Goal: Transaction & Acquisition: Purchase product/service

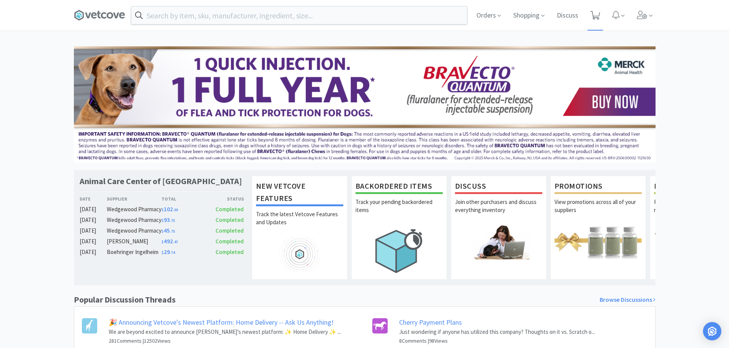
click at [596, 13] on icon at bounding box center [595, 15] width 10 height 8
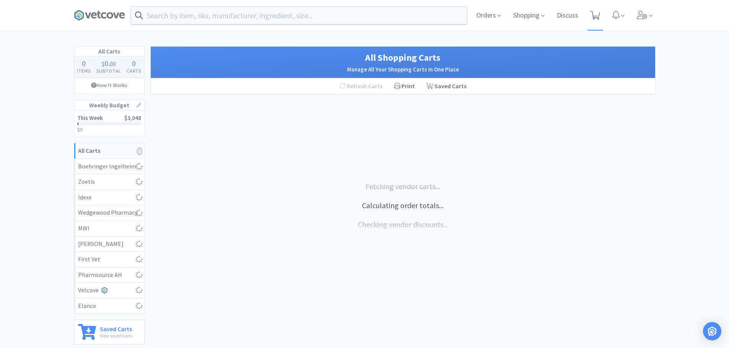
select select "5"
select select "1"
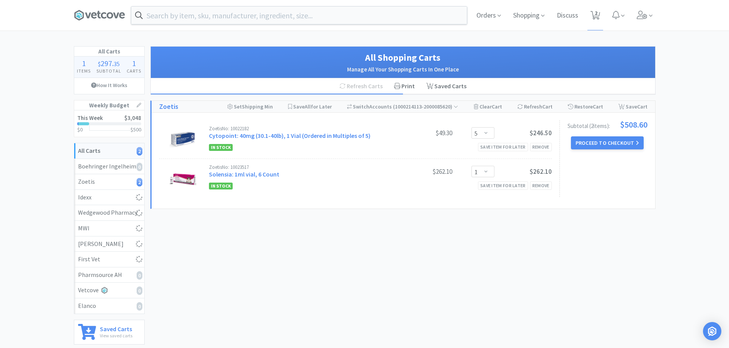
select select "3"
select select "1"
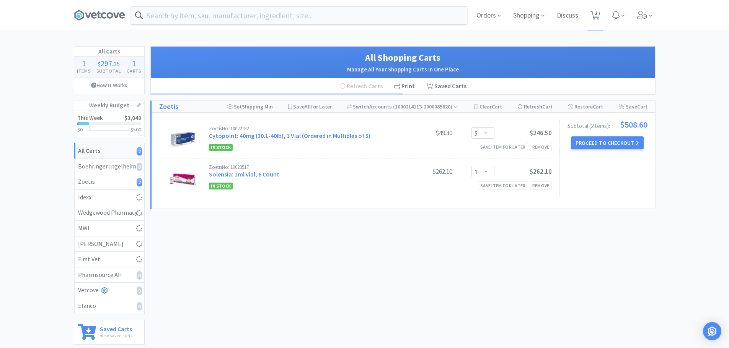
select select "1"
select select "2"
select select "10"
select select "3"
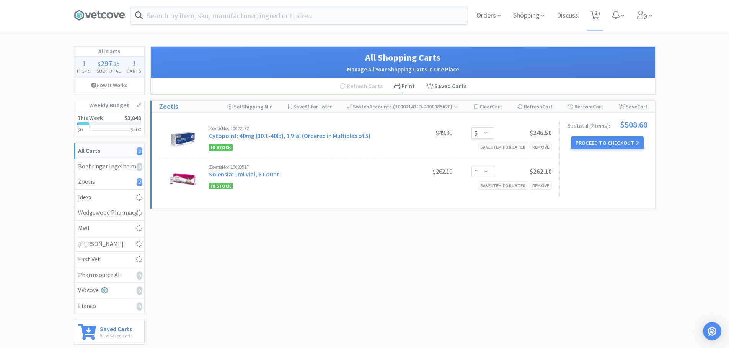
select select "2"
select select "3"
select select "1"
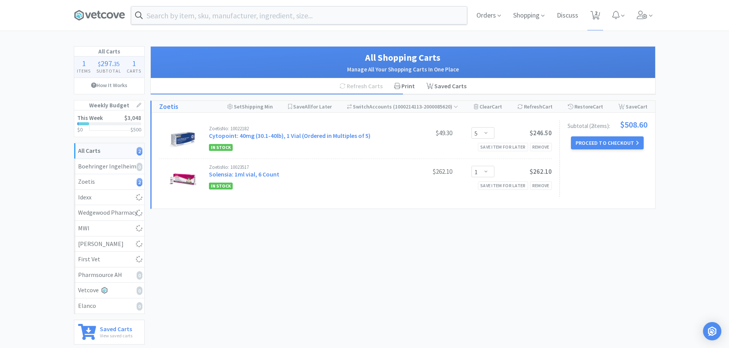
select select "1"
select select "2"
select select "1"
select select "2"
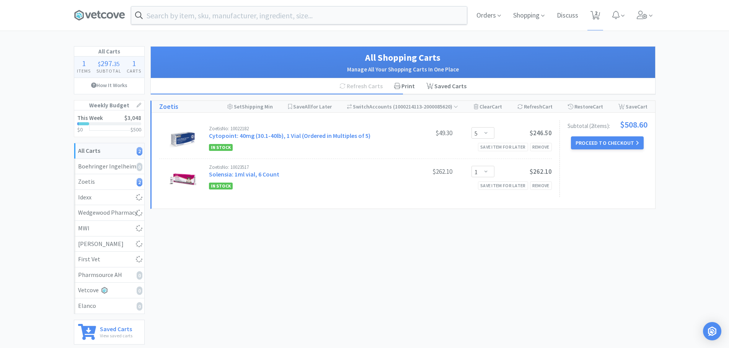
select select "1"
select select "2"
select select "1"
select select "2"
select select "5"
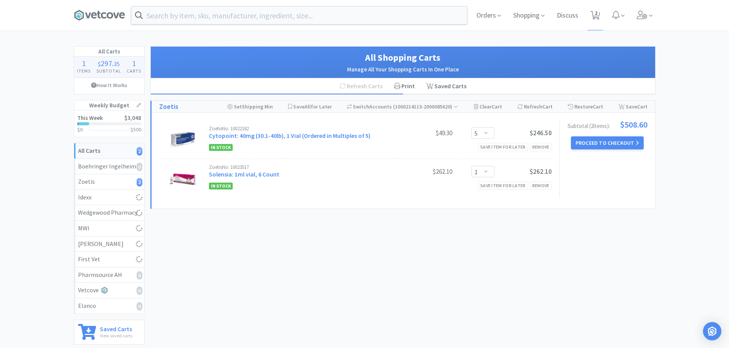
select select "1"
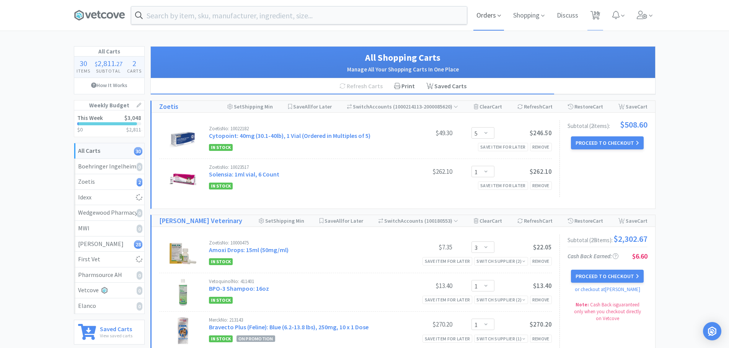
click at [493, 18] on span "Orders" at bounding box center [488, 15] width 31 height 31
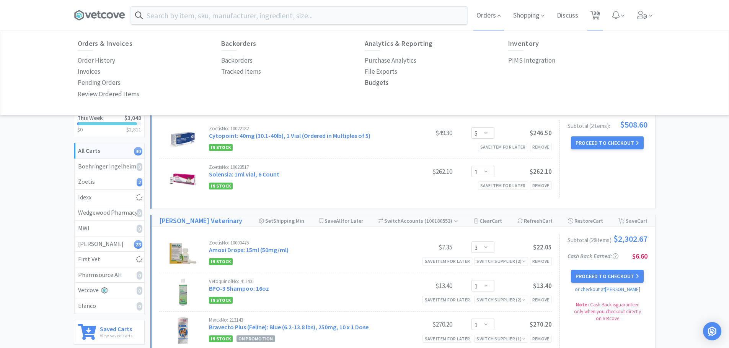
click at [371, 83] on p "Budgets" at bounding box center [376, 83] width 24 height 10
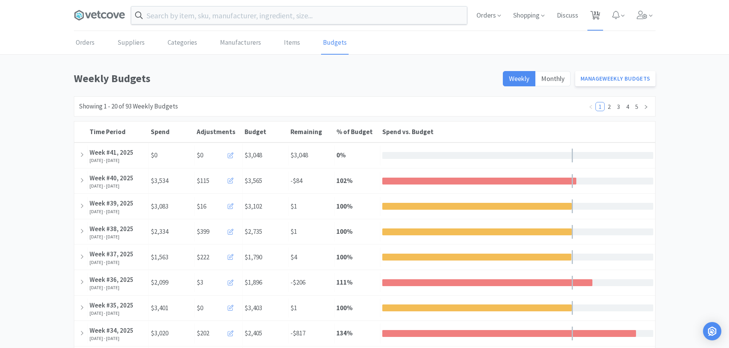
click at [597, 13] on span "31" at bounding box center [595, 13] width 5 height 31
select select "5"
select select "1"
select select "3"
select select "1"
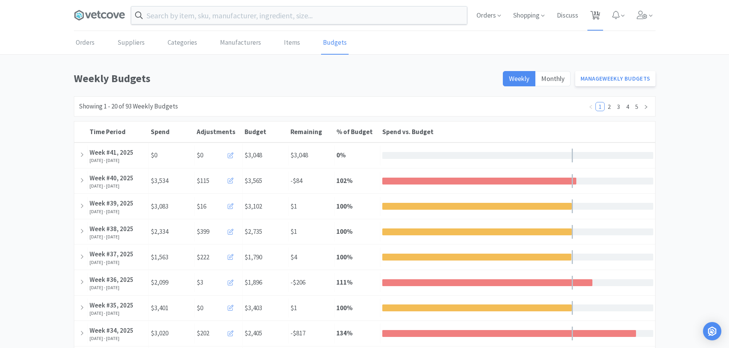
select select "1"
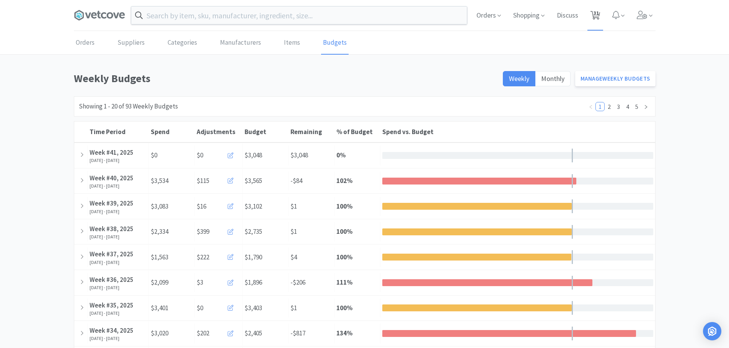
select select "2"
select select "10"
select select "3"
select select "2"
select select "3"
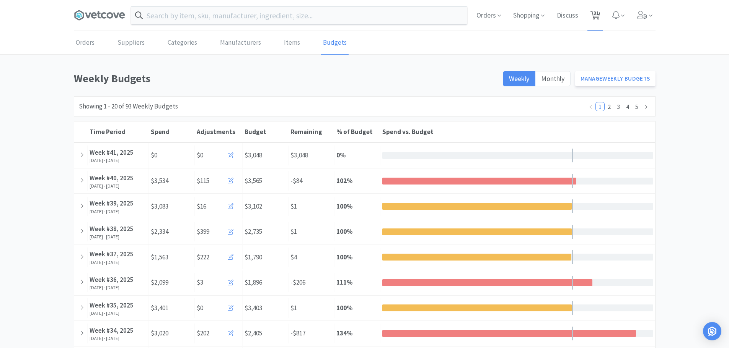
select select "1"
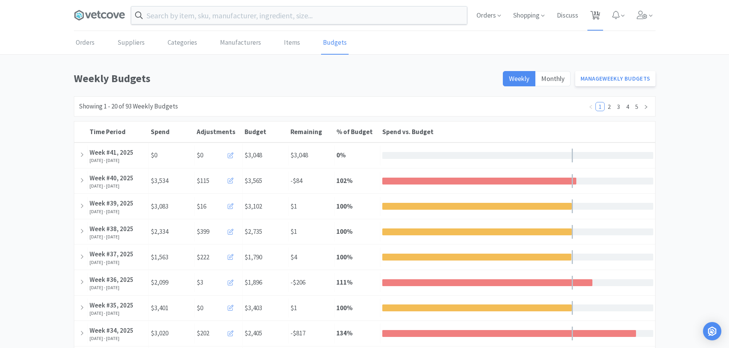
select select "2"
select select "1"
select select "2"
select select "1"
select select "2"
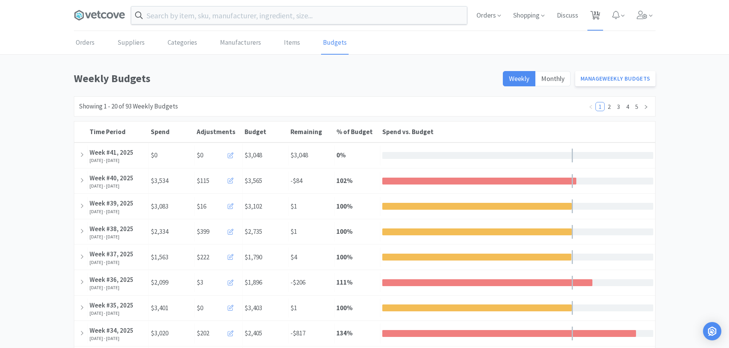
select select "1"
select select "2"
select select "5"
select select "1"
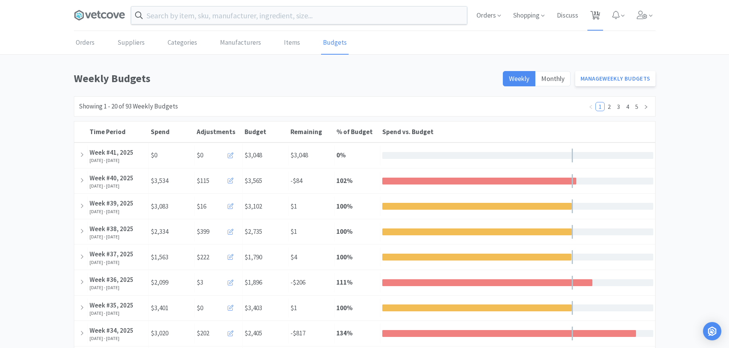
select select "1"
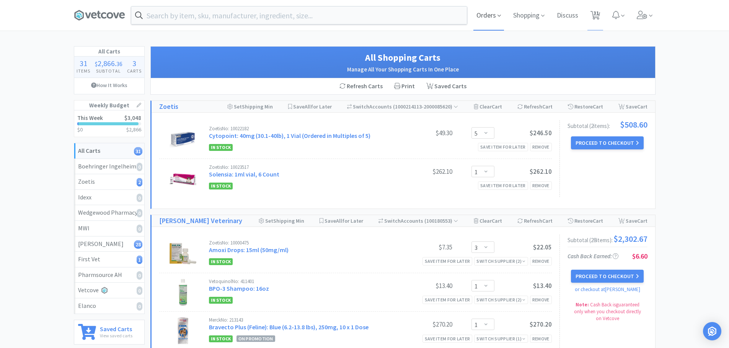
drag, startPoint x: 490, startPoint y: 16, endPoint x: 491, endPoint y: 23, distance: 7.5
click at [490, 16] on span "Orders" at bounding box center [488, 15] width 31 height 31
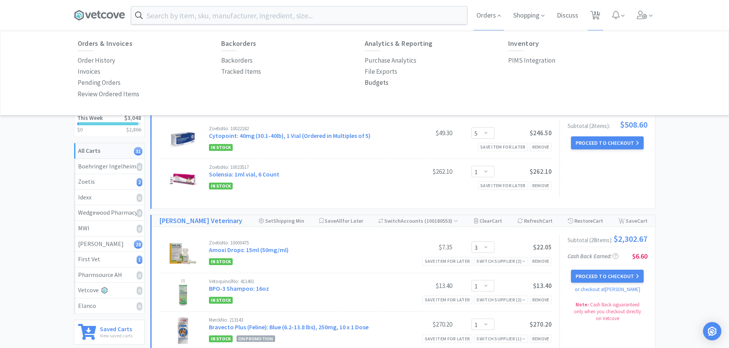
click at [378, 83] on p "Budgets" at bounding box center [376, 83] width 24 height 10
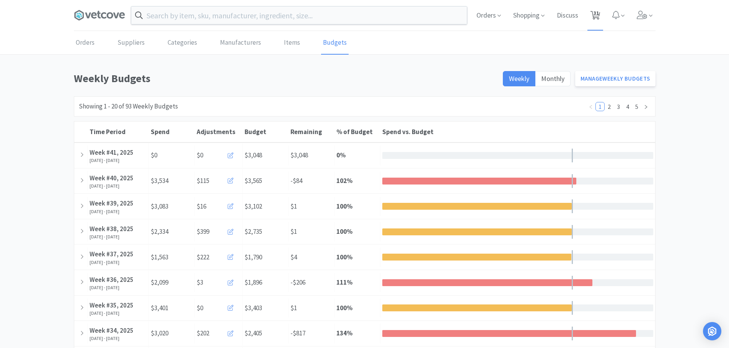
click at [595, 16] on span "31" at bounding box center [595, 13] width 5 height 31
select select "5"
select select "1"
select select "3"
select select "1"
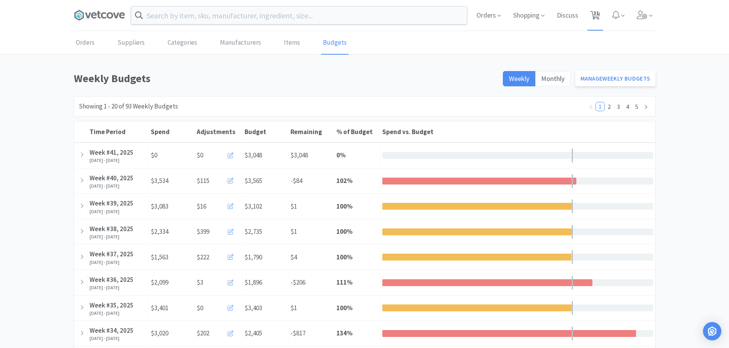
select select "1"
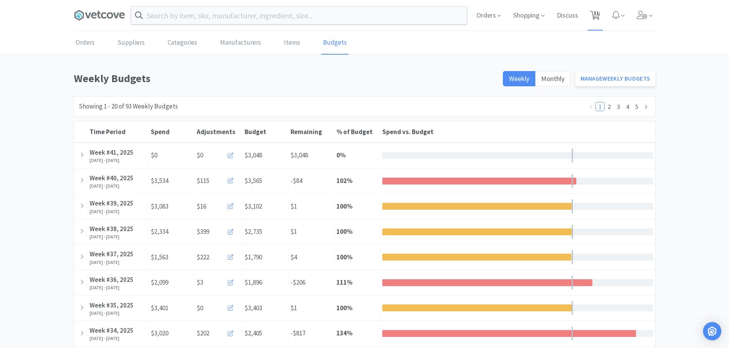
select select "2"
select select "10"
select select "3"
select select "2"
select select "3"
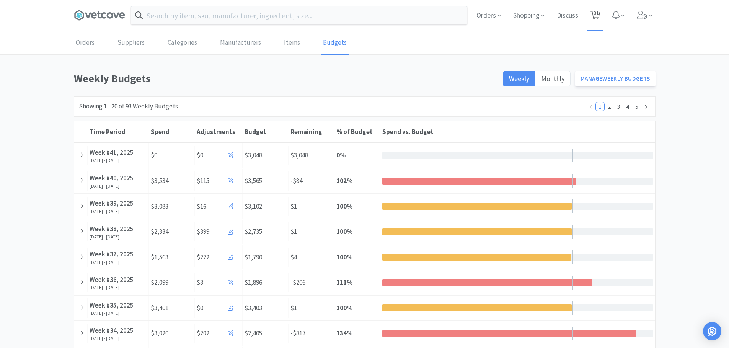
select select "1"
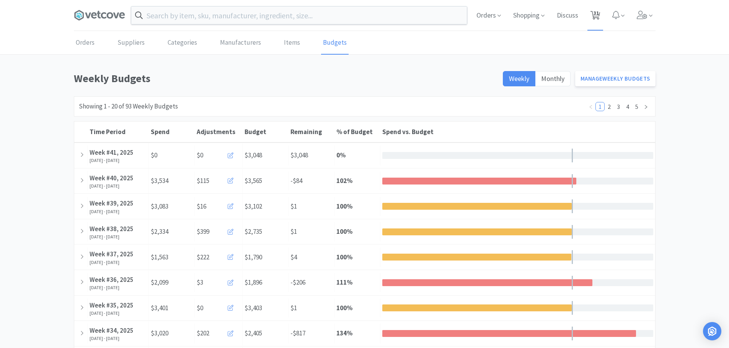
select select "2"
select select "1"
select select "2"
select select "1"
select select "2"
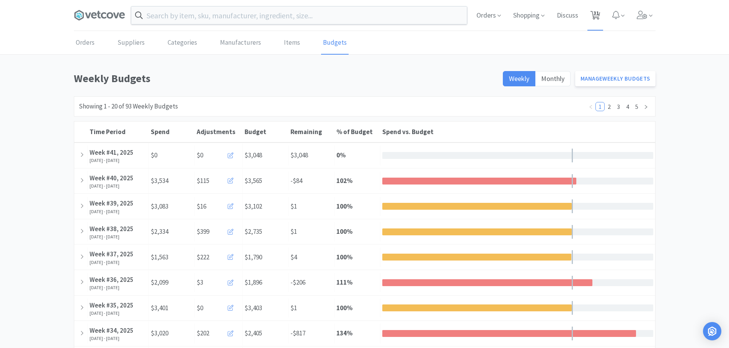
select select "1"
select select "2"
select select "5"
select select "1"
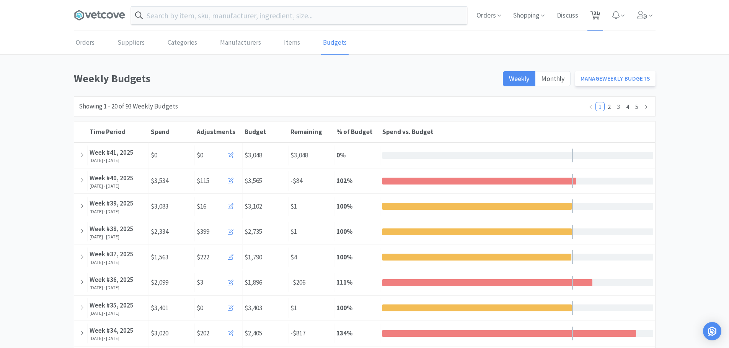
select select "1"
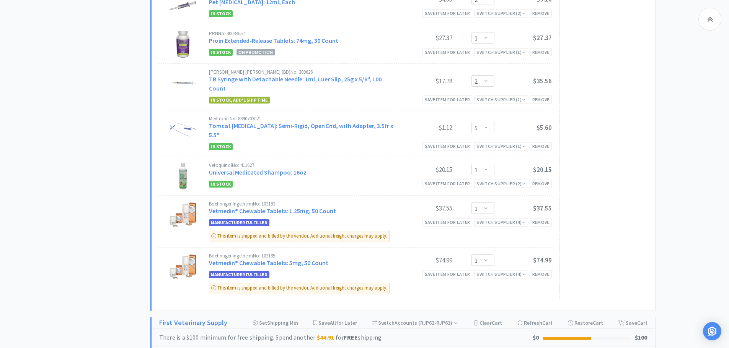
scroll to position [1071, 0]
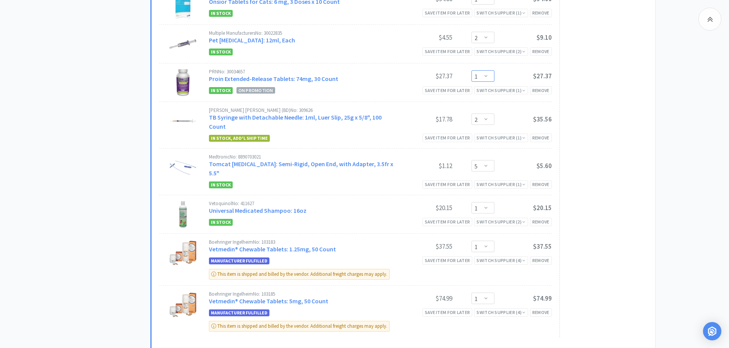
click at [488, 70] on select "Enter Quantity 1 2 3 4 5 6 7 8 9 10 11 12 13 14 15 16 17 18 19 20 Enter Quantity" at bounding box center [482, 75] width 23 height 11
click at [471, 70] on select "Enter Quantity 1 2 3 4 5 6 7 8 9 10 11 12 13 14 15 16 17 18 19 20 Enter Quantity" at bounding box center [482, 75] width 23 height 11
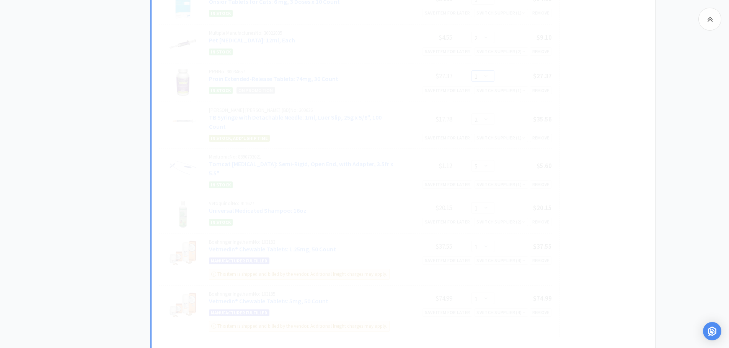
select select "2"
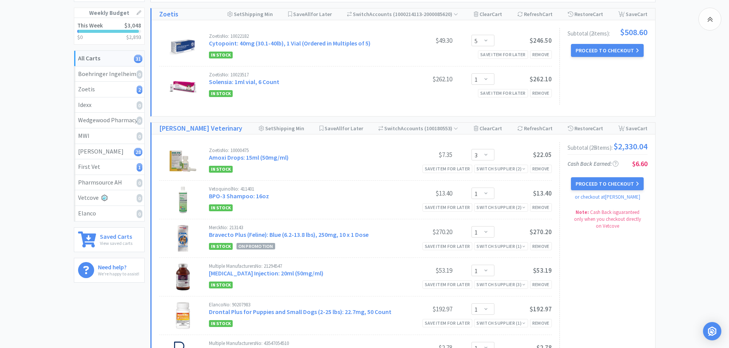
scroll to position [0, 0]
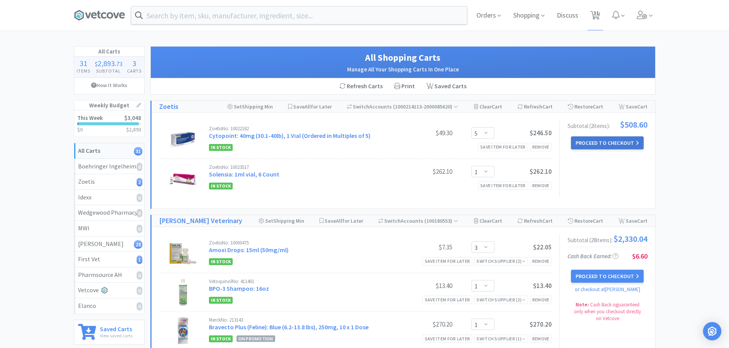
click at [618, 144] on button "Proceed to Checkout" at bounding box center [607, 143] width 73 height 13
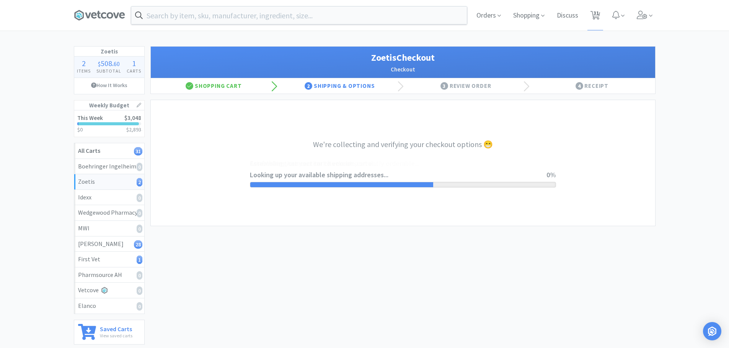
select select "invoice"
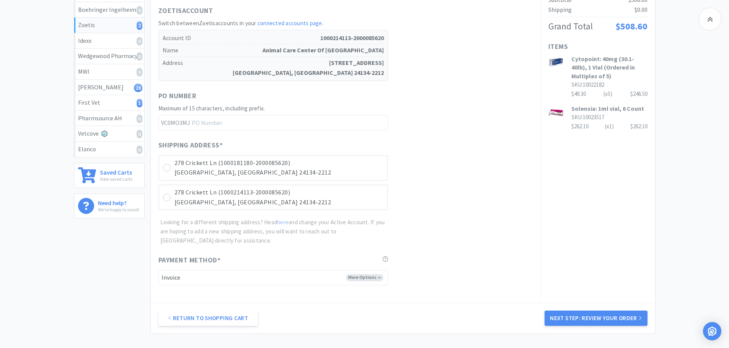
scroll to position [221, 0]
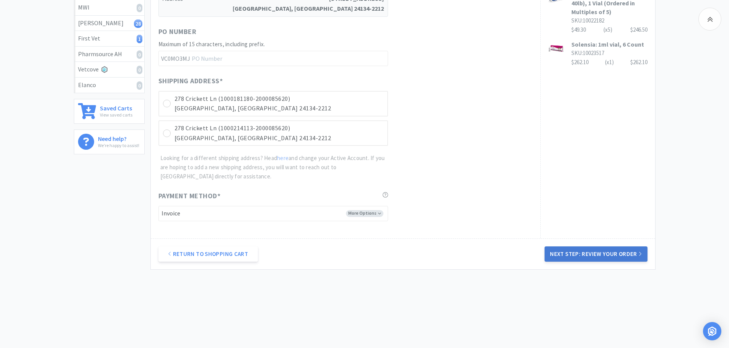
click at [584, 256] on button "Next Step: Review Your Order" at bounding box center [595, 254] width 102 height 15
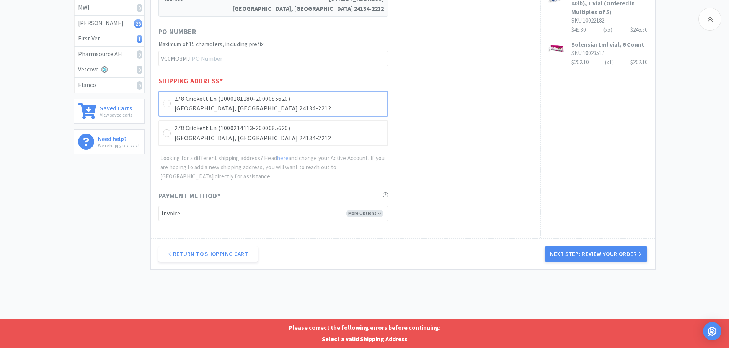
click at [162, 99] on div "278 Crickett Ln (1000181180-2000085620) [GEOGRAPHIC_DATA]-2212" at bounding box center [272, 104] width 229 height 26
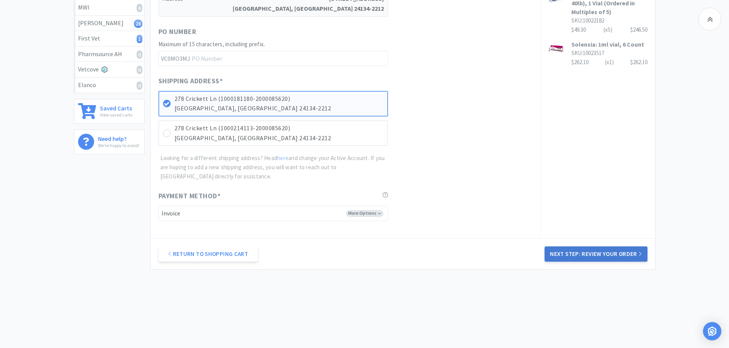
click at [593, 259] on button "Next Step: Review Your Order" at bounding box center [595, 254] width 102 height 15
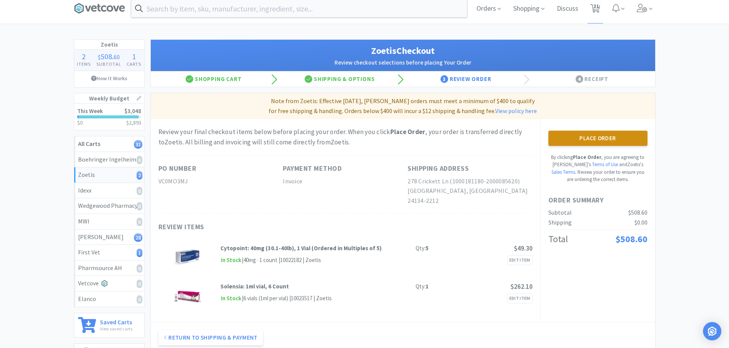
scroll to position [0, 0]
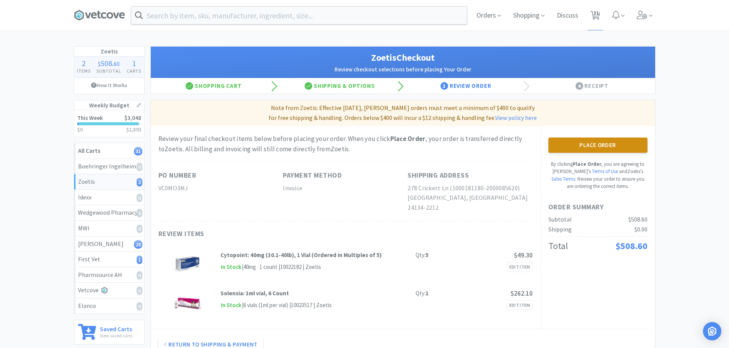
click at [597, 143] on button "Place Order" at bounding box center [597, 145] width 99 height 15
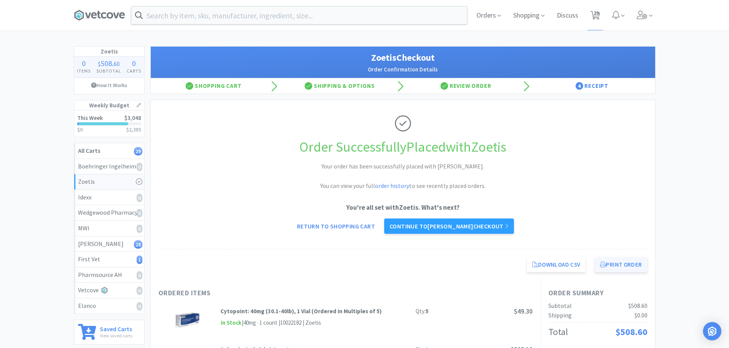
click at [618, 264] on button "Print Order" at bounding box center [620, 264] width 52 height 15
click at [477, 226] on link "Continue to [PERSON_NAME] checkout" at bounding box center [449, 226] width 130 height 15
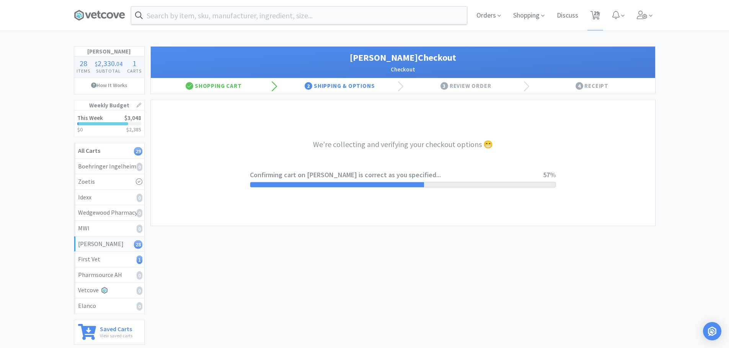
scroll to position [38, 0]
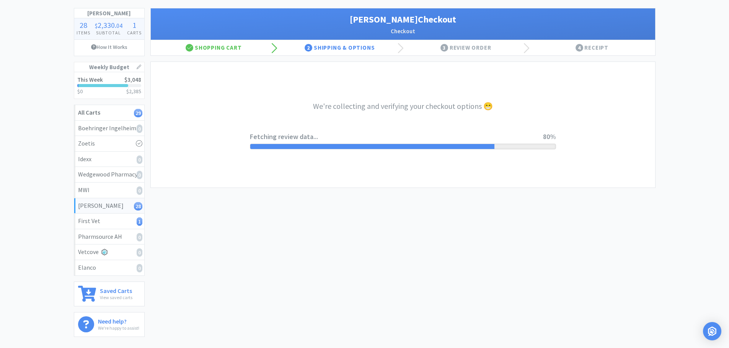
select select "1"
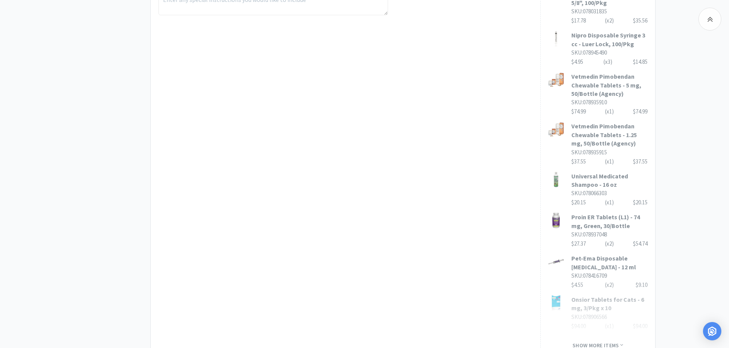
scroll to position [459, 0]
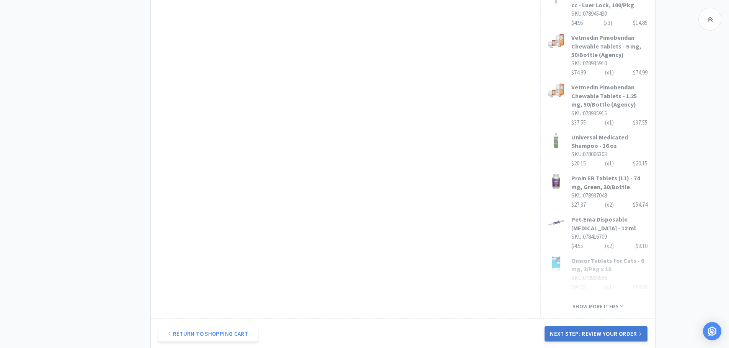
click at [603, 327] on button "Next Step: Review Your Order" at bounding box center [595, 334] width 102 height 15
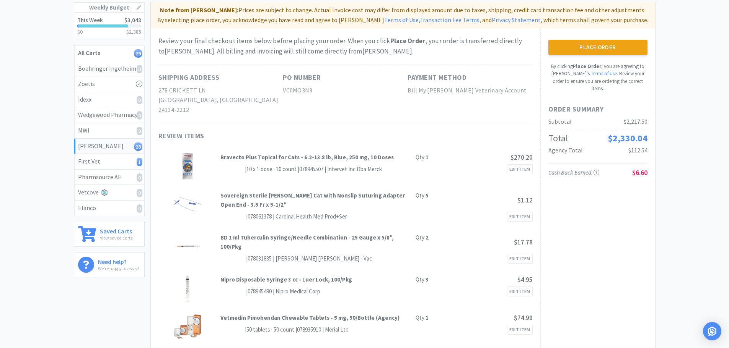
scroll to position [0, 0]
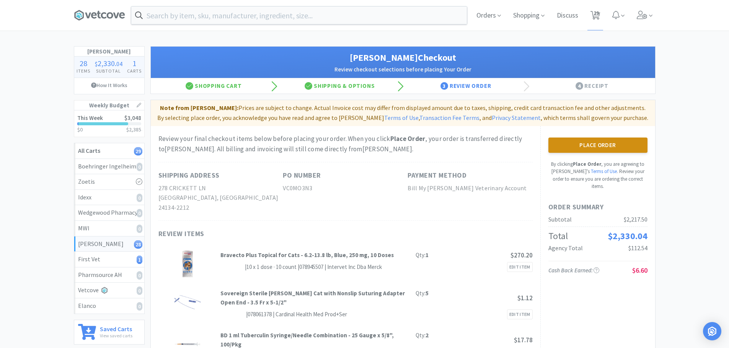
click at [601, 146] on button "Place Order" at bounding box center [597, 145] width 99 height 15
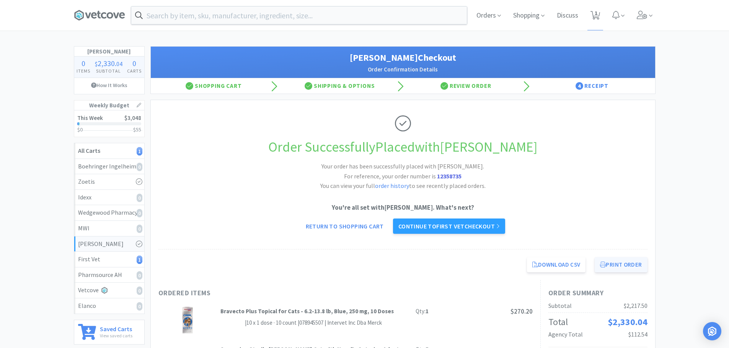
click at [619, 265] on button "Print Order" at bounding box center [620, 264] width 52 height 15
click at [477, 226] on link "Continue to First Vet checkout" at bounding box center [449, 226] width 112 height 15
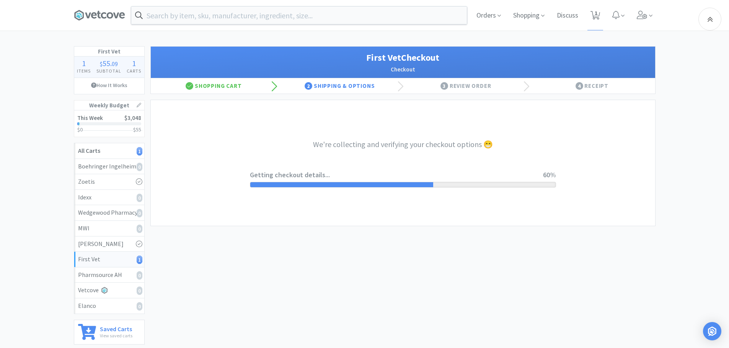
select select "companycredit"
select select "FIS"
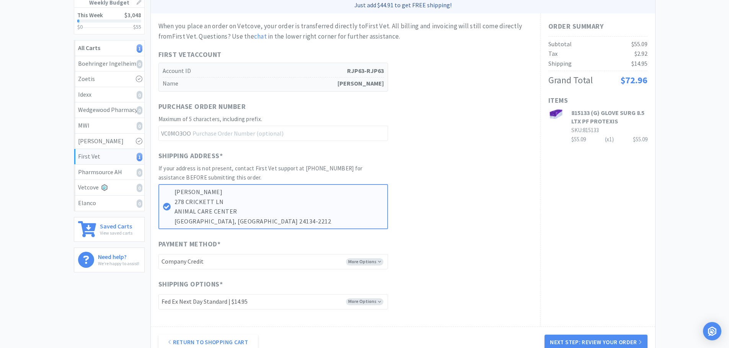
scroll to position [115, 0]
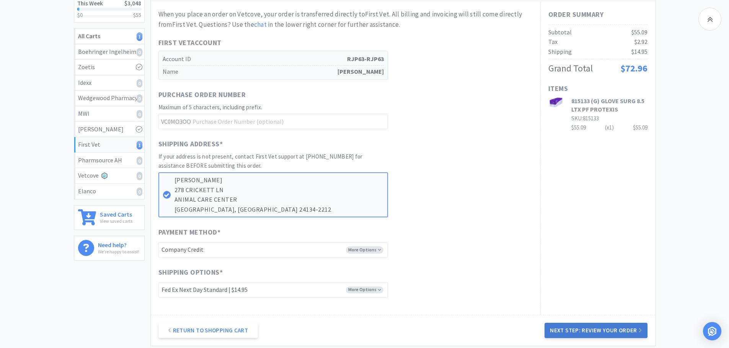
click at [586, 329] on button "Next Step: Review Your Order" at bounding box center [595, 330] width 102 height 15
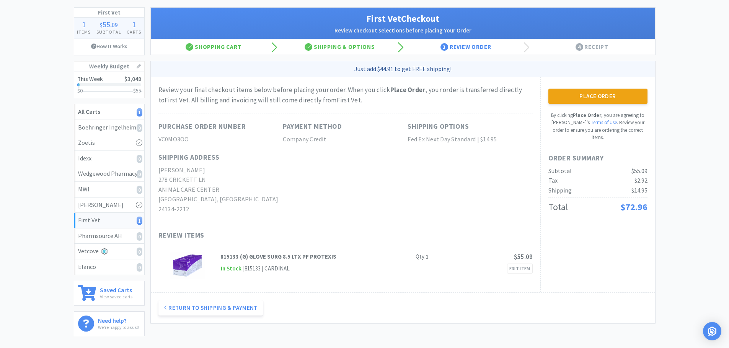
scroll to position [76, 0]
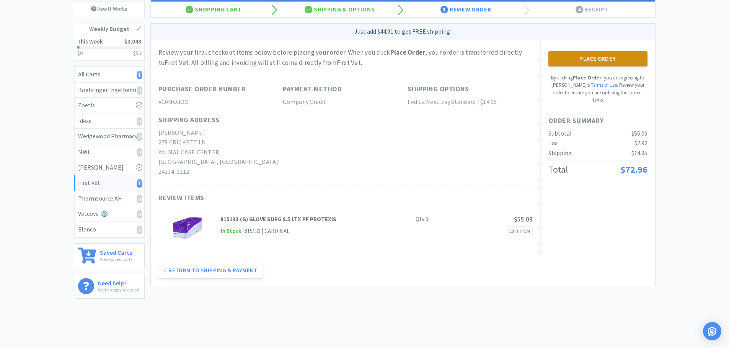
click at [595, 55] on button "Place Order" at bounding box center [597, 58] width 99 height 15
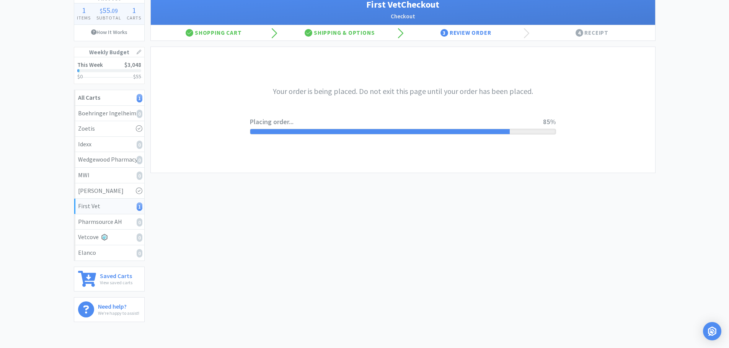
scroll to position [0, 0]
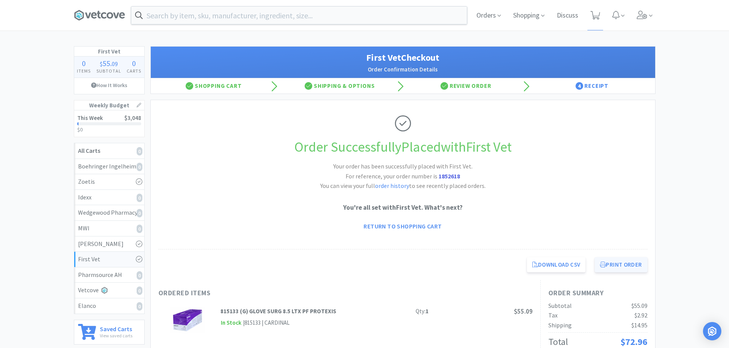
click at [621, 267] on button "Print Order" at bounding box center [620, 264] width 52 height 15
